Goal: Transaction & Acquisition: Purchase product/service

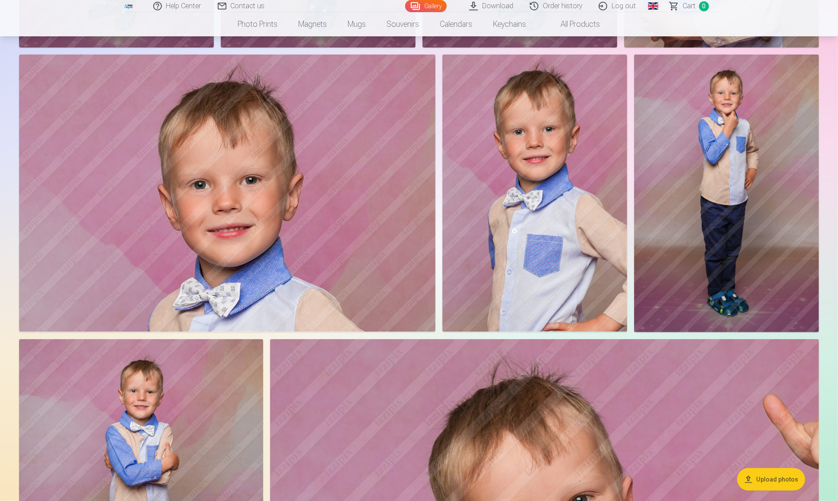
scroll to position [433, 0]
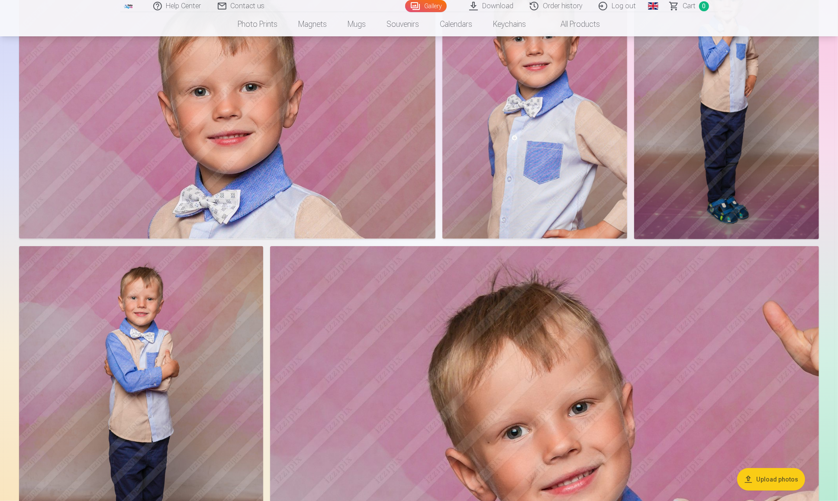
click at [479, 373] on img at bounding box center [544, 429] width 549 height 366
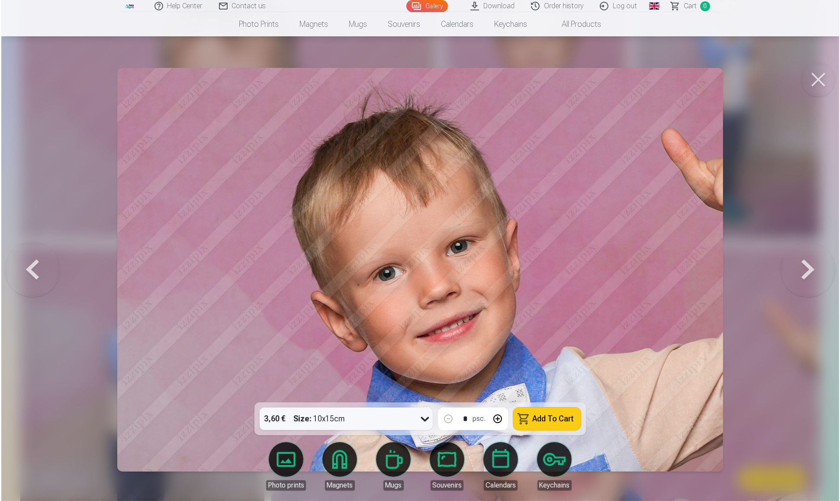
scroll to position [434, 0]
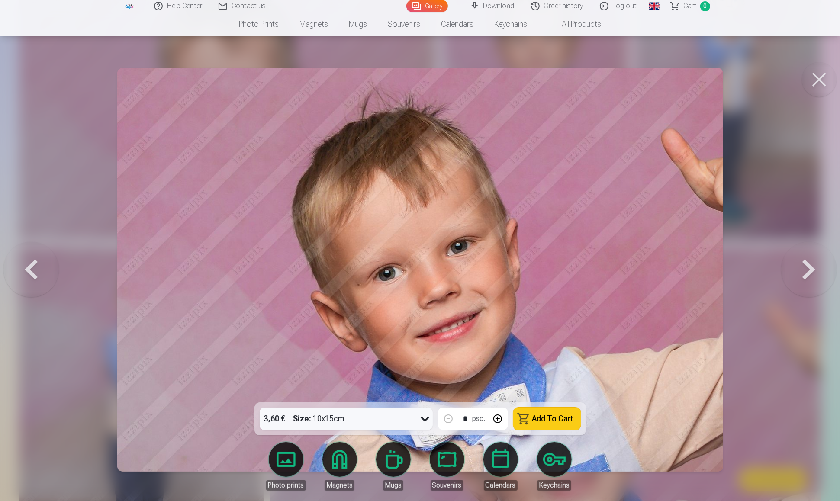
drag, startPoint x: 818, startPoint y: 79, endPoint x: 811, endPoint y: 81, distance: 7.7
click at [817, 80] on button at bounding box center [819, 79] width 35 height 35
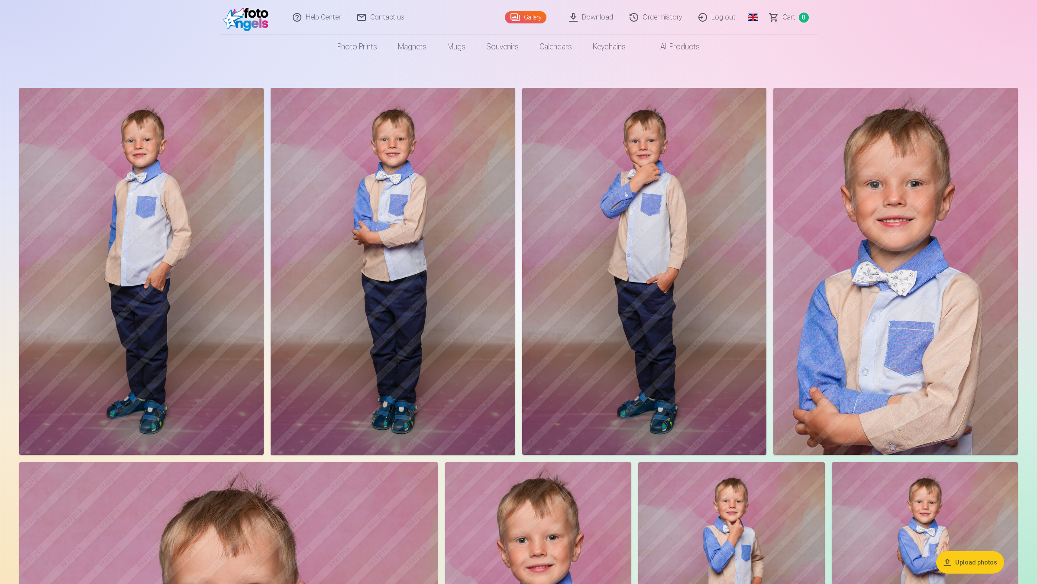
scroll to position [0, 0]
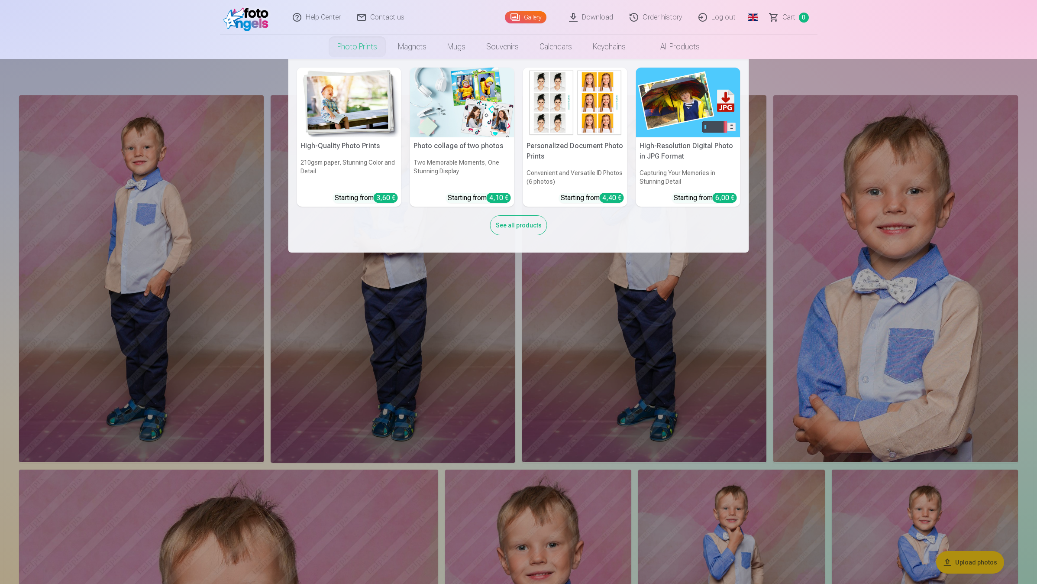
click at [368, 46] on link "Photo prints" at bounding box center [357, 47] width 61 height 24
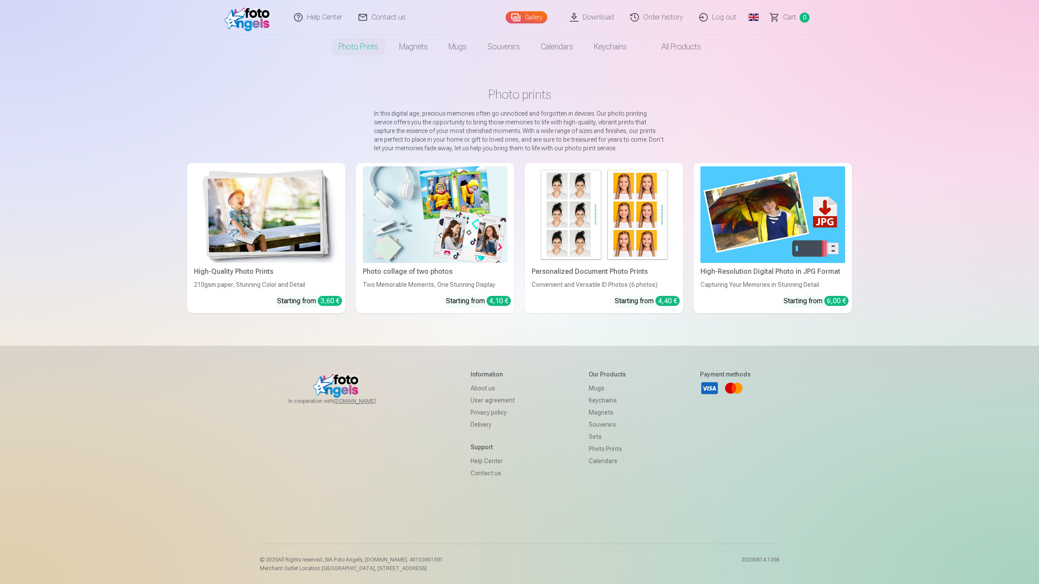
click at [269, 235] on img at bounding box center [266, 214] width 145 height 97
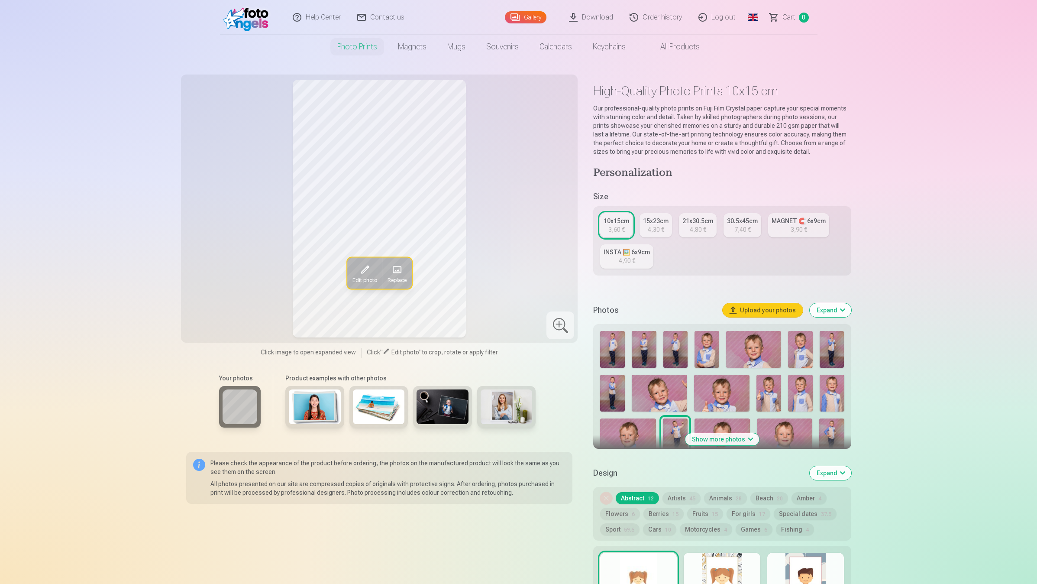
click at [610, 351] on img at bounding box center [612, 349] width 25 height 37
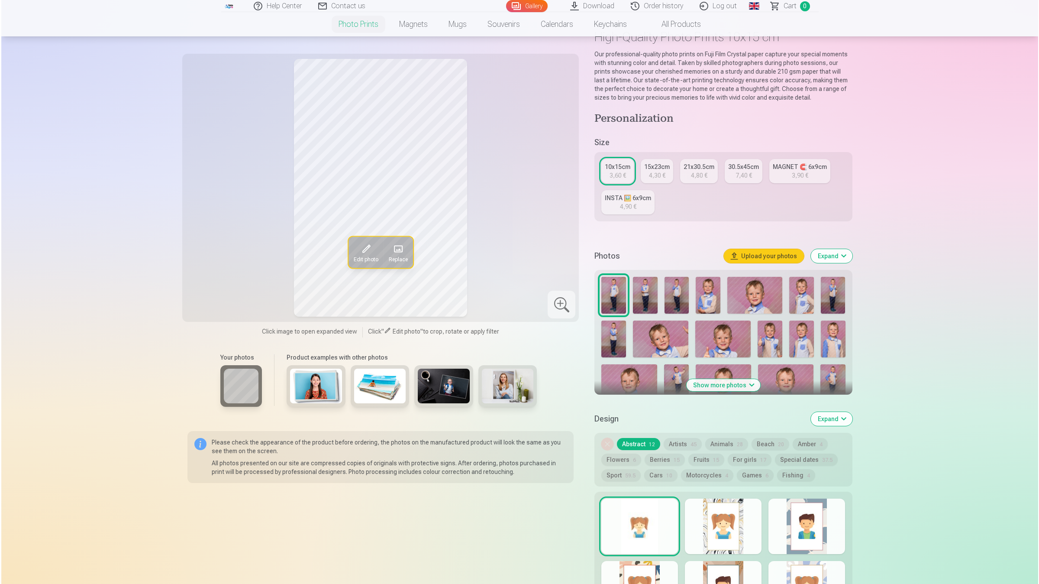
scroll to position [216, 0]
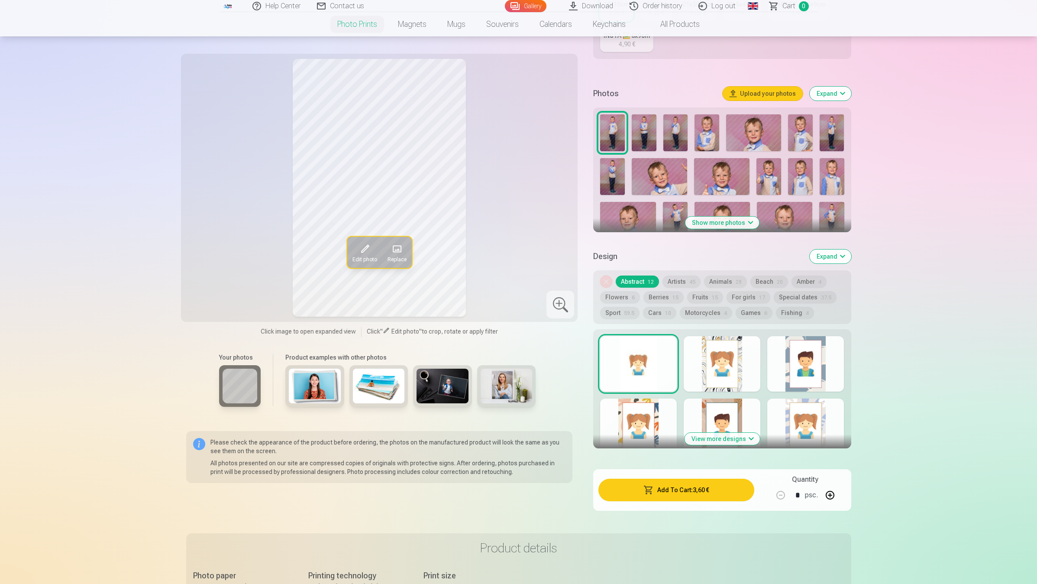
click at [697, 490] on button "Add To Cart : 3,60 €" at bounding box center [675, 489] width 155 height 23
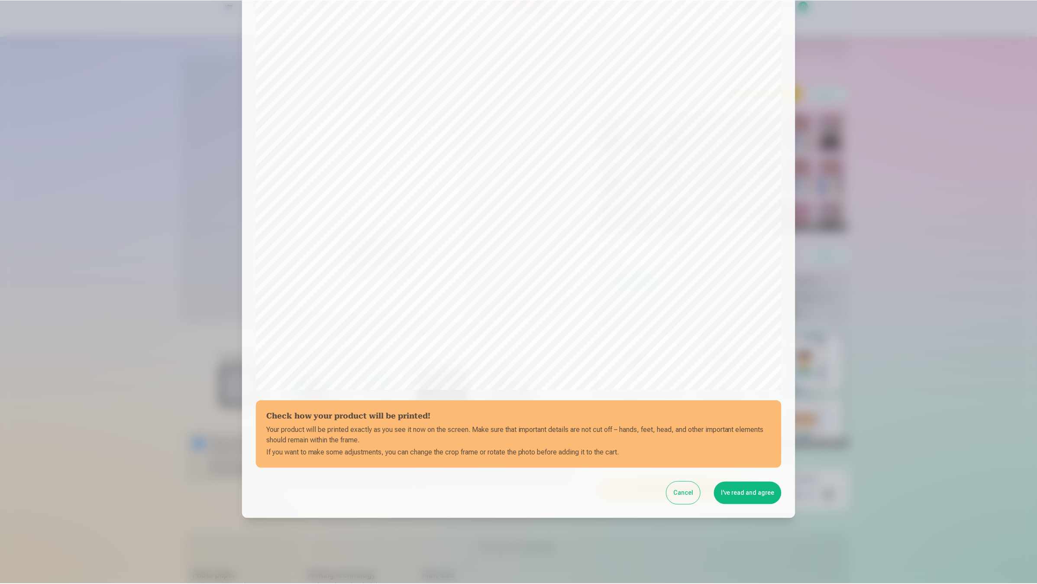
scroll to position [59, 0]
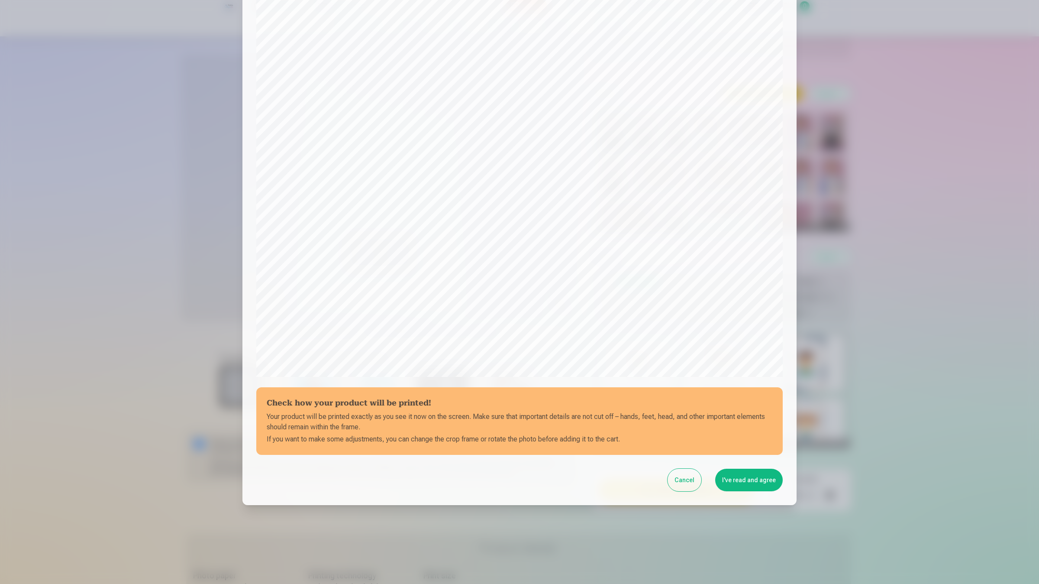
click at [754, 473] on button "I've read and agree" at bounding box center [749, 479] width 68 height 23
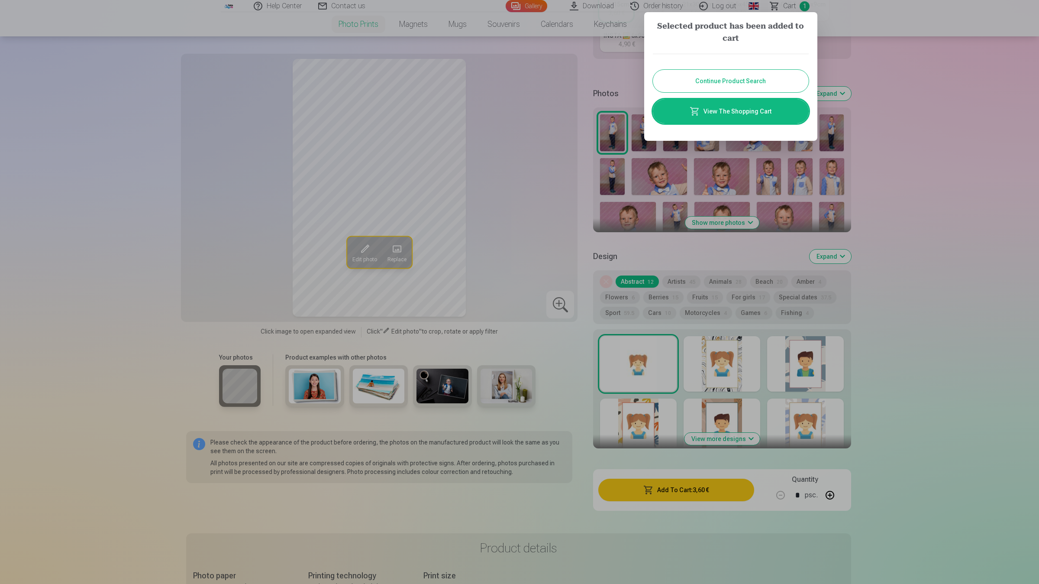
click at [735, 115] on link "View The Shopping Cart" at bounding box center [731, 111] width 156 height 24
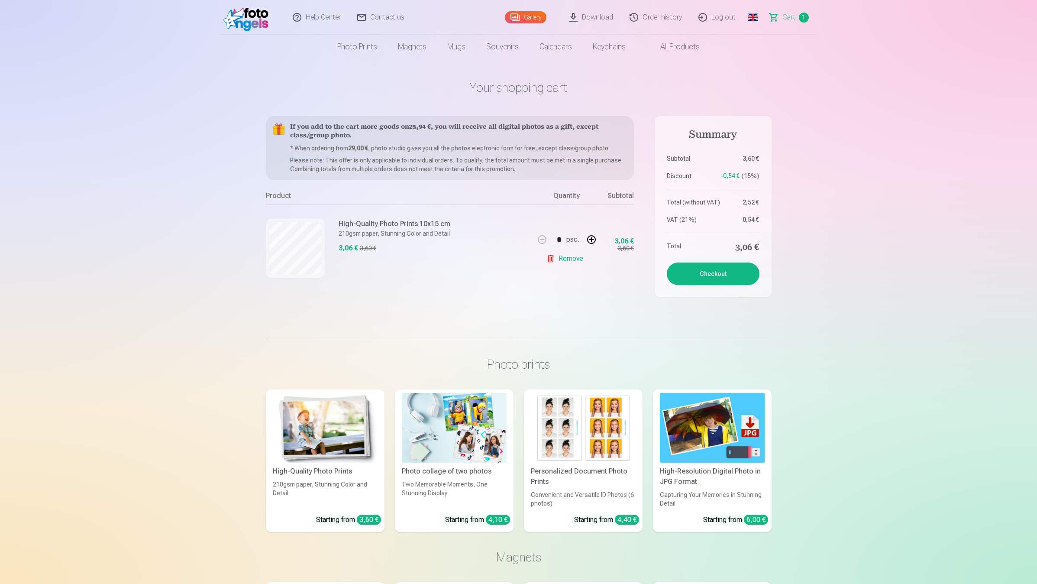
click at [709, 273] on button "Checkout" at bounding box center [713, 273] width 93 height 23
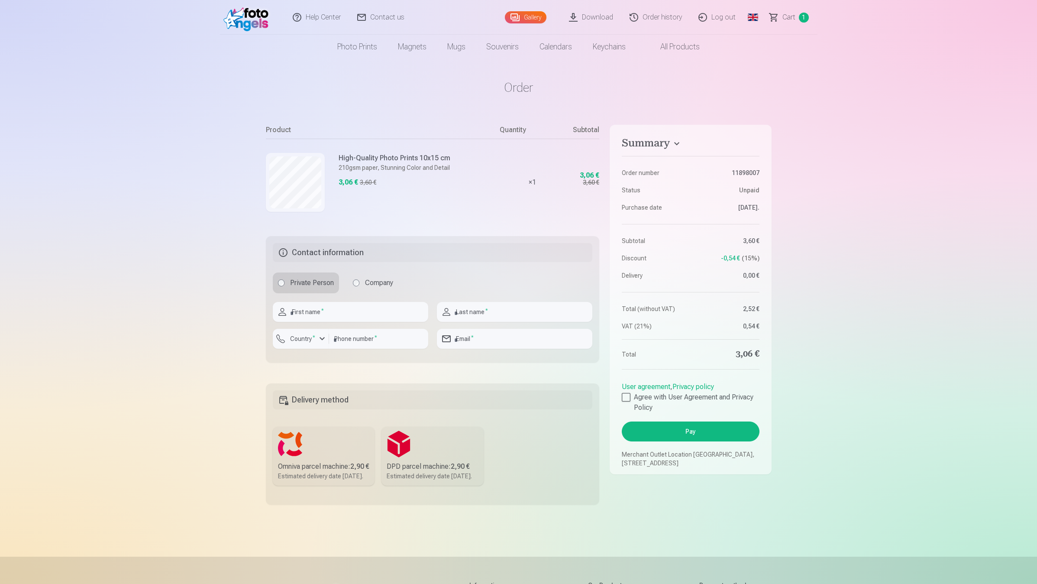
click at [672, 15] on link "Order history" at bounding box center [656, 17] width 69 height 35
